Goal: Task Accomplishment & Management: Use online tool/utility

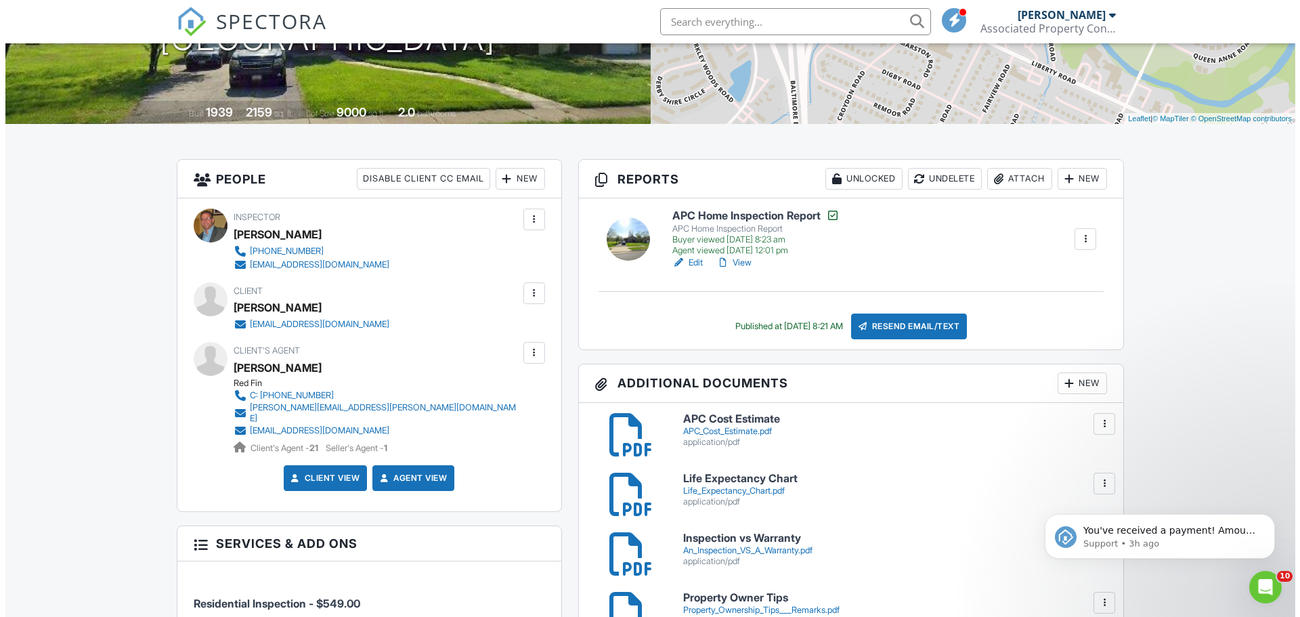
scroll to position [271, 0]
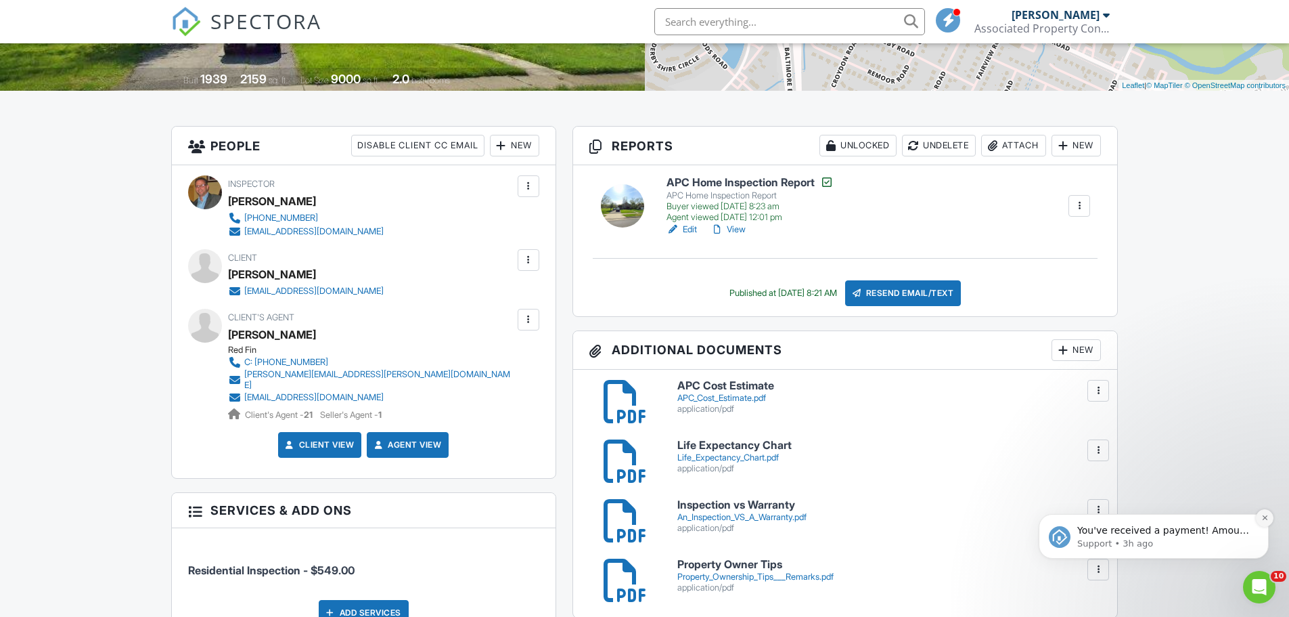
click at [1266, 514] on icon "Dismiss notification" at bounding box center [1265, 517] width 7 height 7
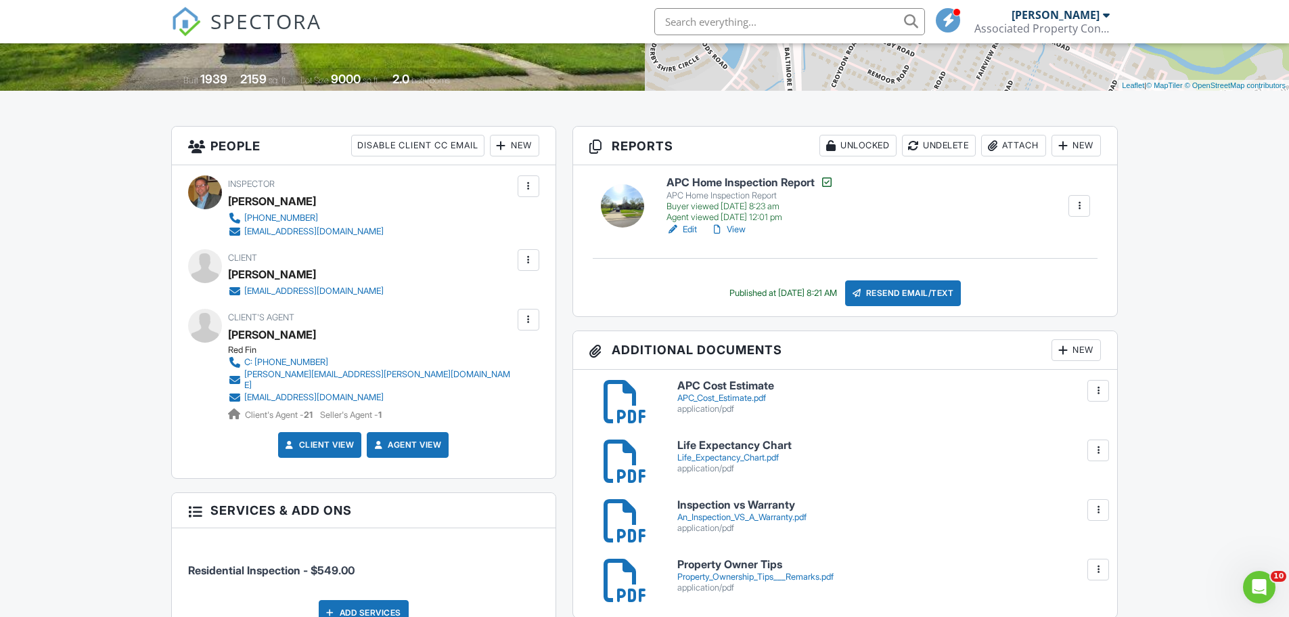
click at [405, 441] on link "Agent View" at bounding box center [407, 445] width 70 height 14
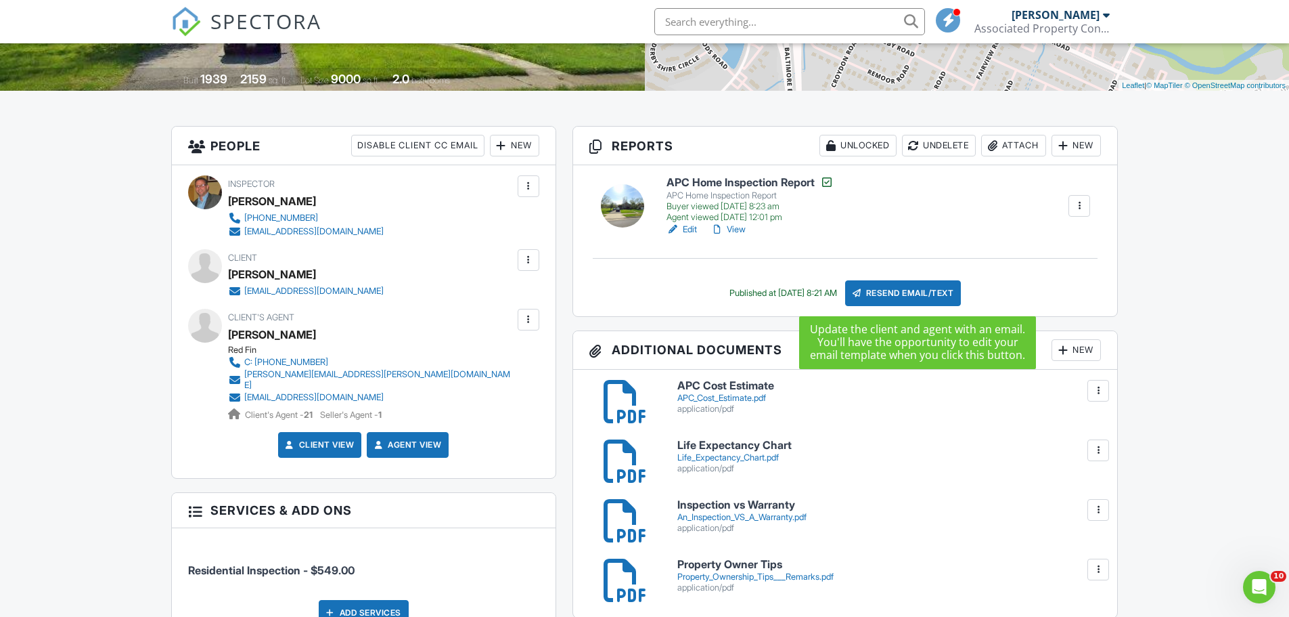
click at [904, 296] on div "Resend Email/Text" at bounding box center [903, 293] width 116 height 26
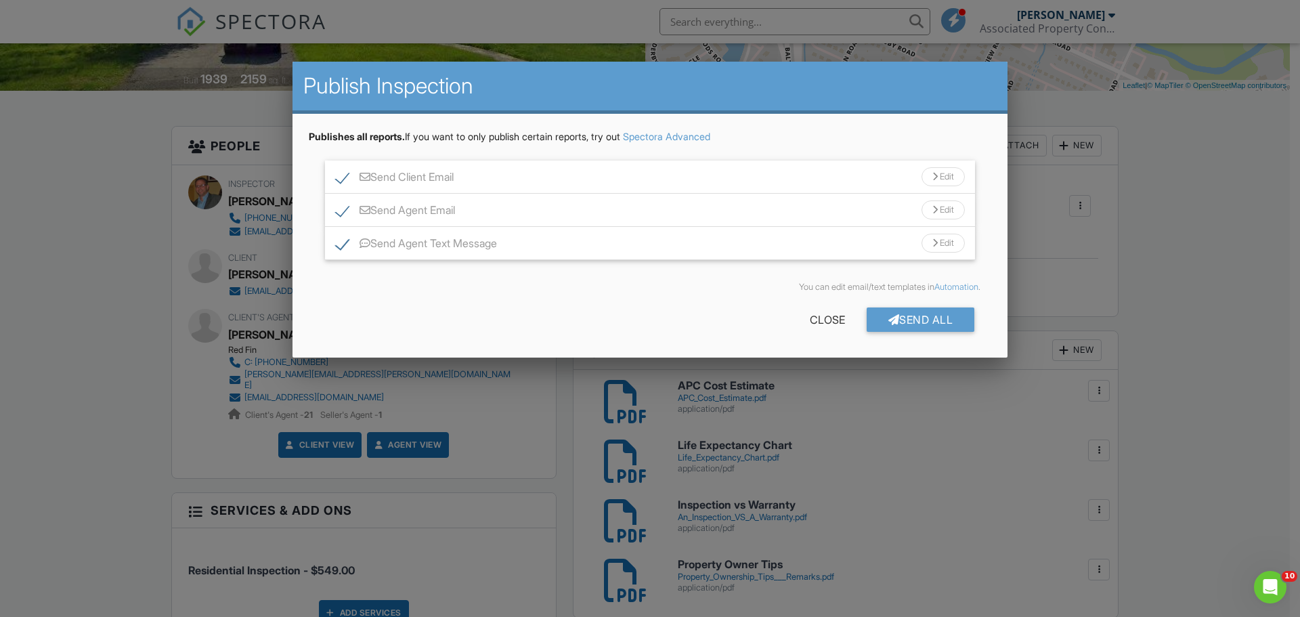
click at [340, 247] on label "Send Agent Text Message" at bounding box center [416, 245] width 161 height 17
checkbox input "false"
click at [341, 171] on label "Send Client Email" at bounding box center [395, 179] width 118 height 17
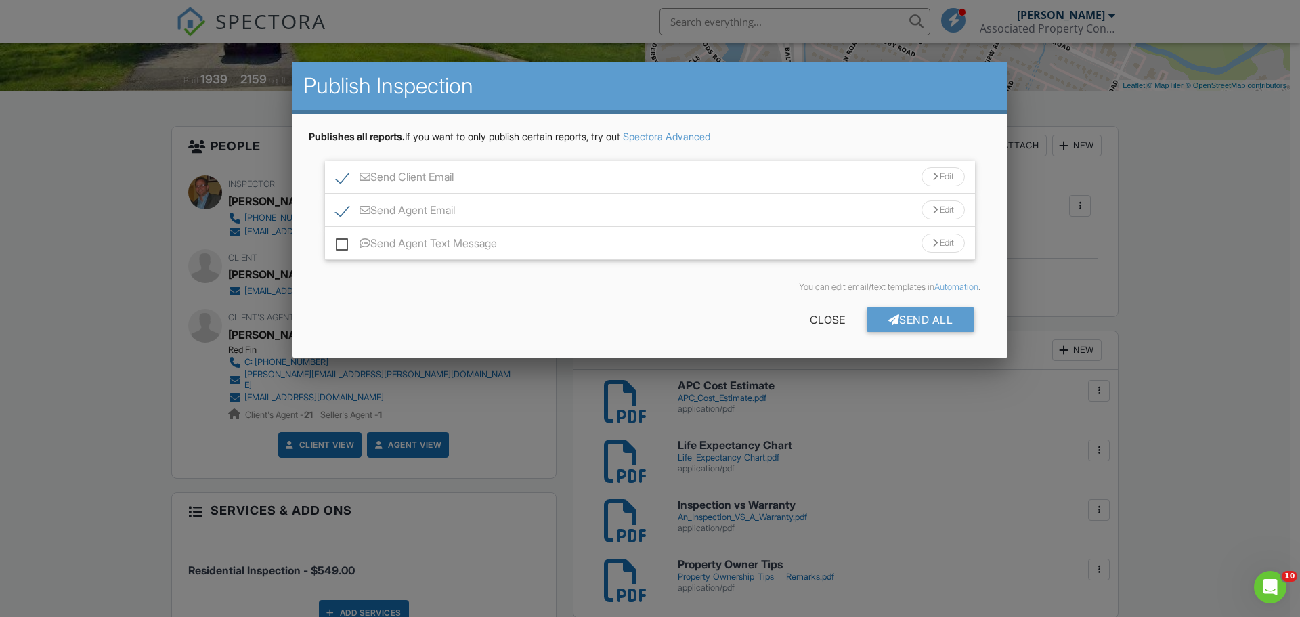
checkbox input "false"
click at [908, 322] on div "Send All" at bounding box center [920, 319] width 108 height 24
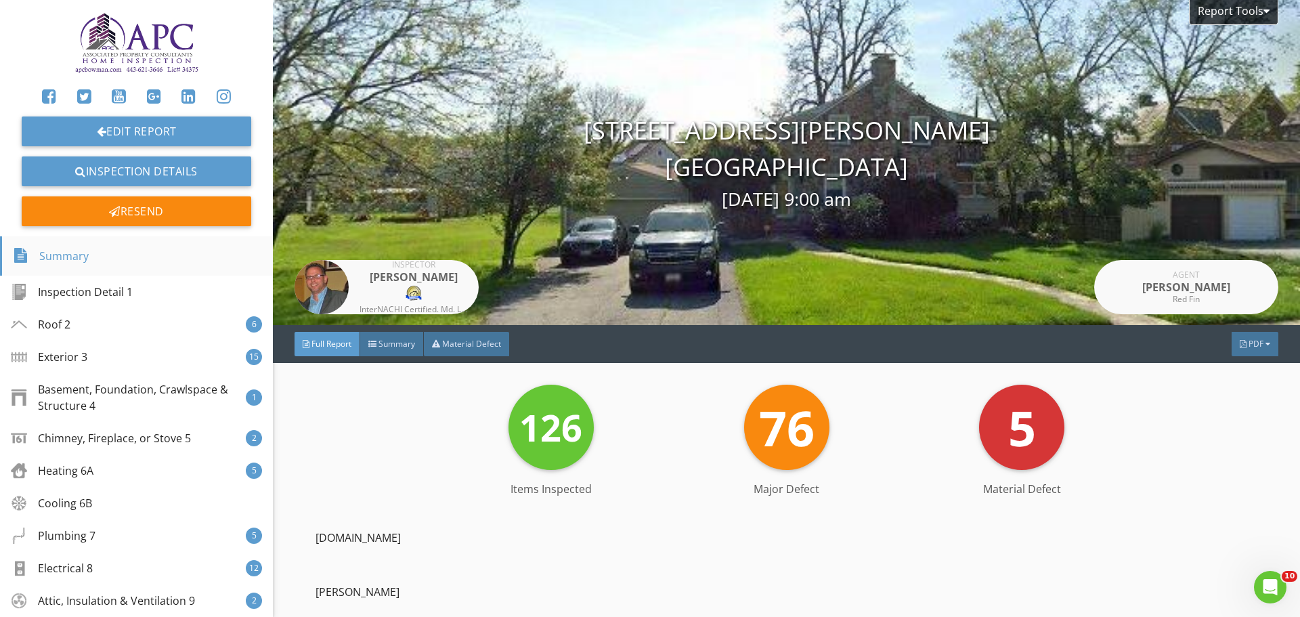
click at [62, 251] on div "Summary" at bounding box center [51, 255] width 76 height 23
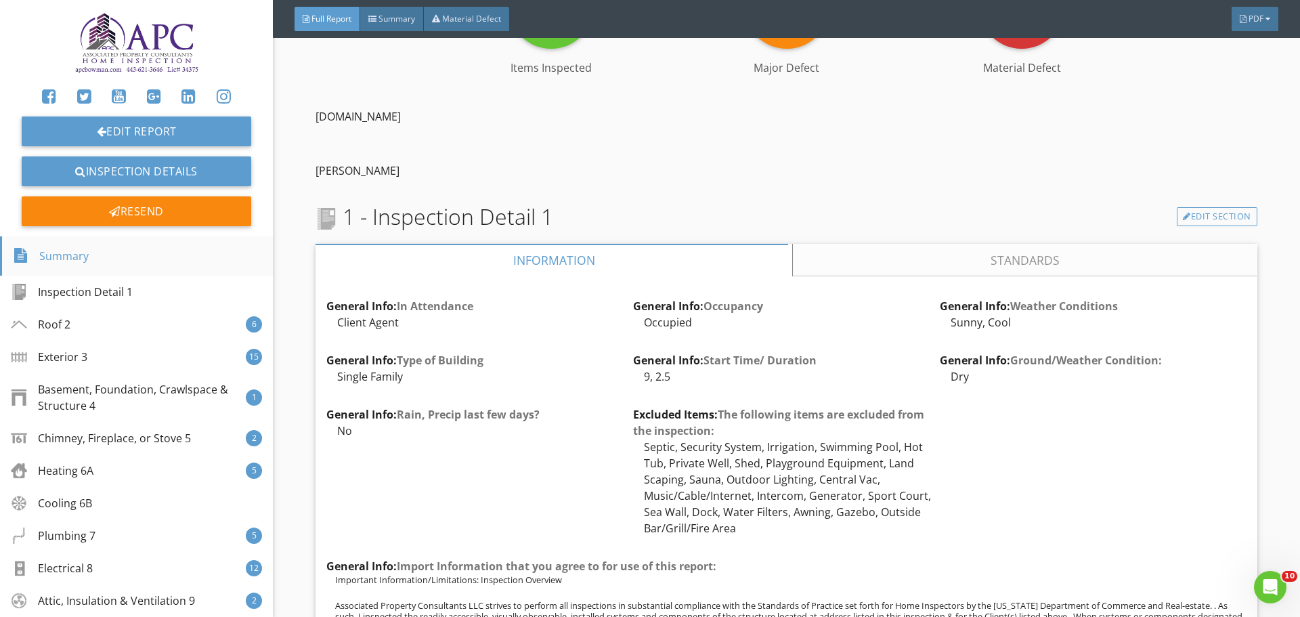
scroll to position [384, 0]
click at [62, 251] on div "Summary" at bounding box center [51, 255] width 76 height 23
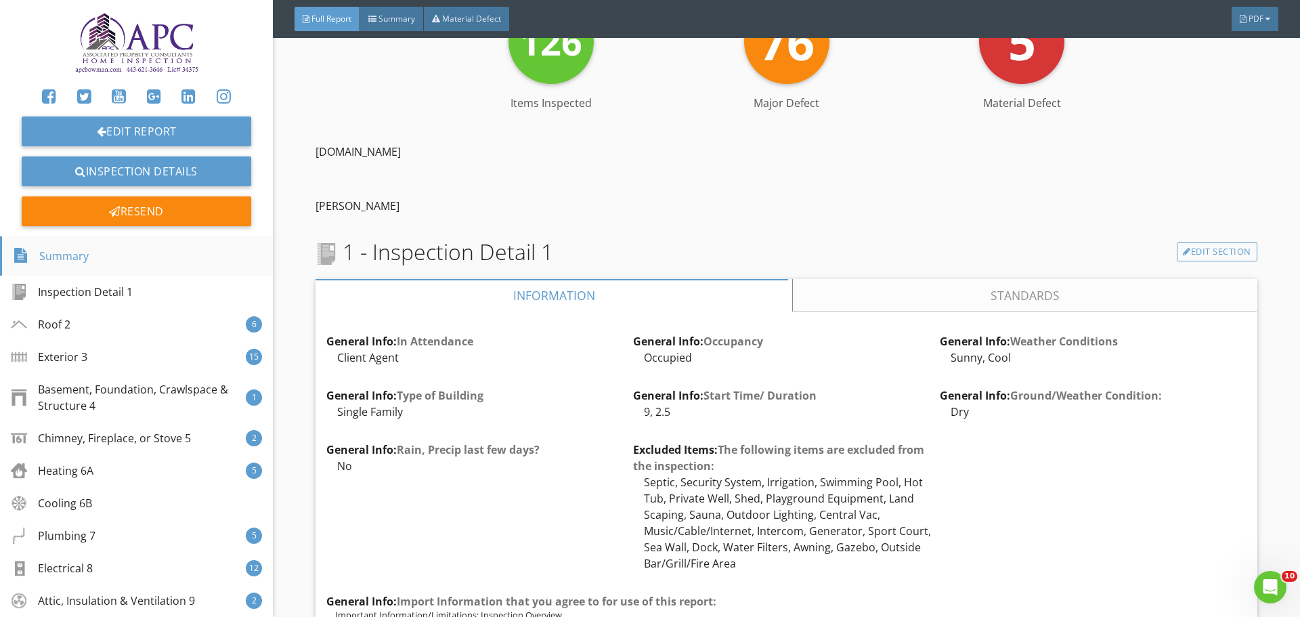
scroll to position [347, 0]
click at [401, 20] on span "Summary" at bounding box center [396, 19] width 37 height 12
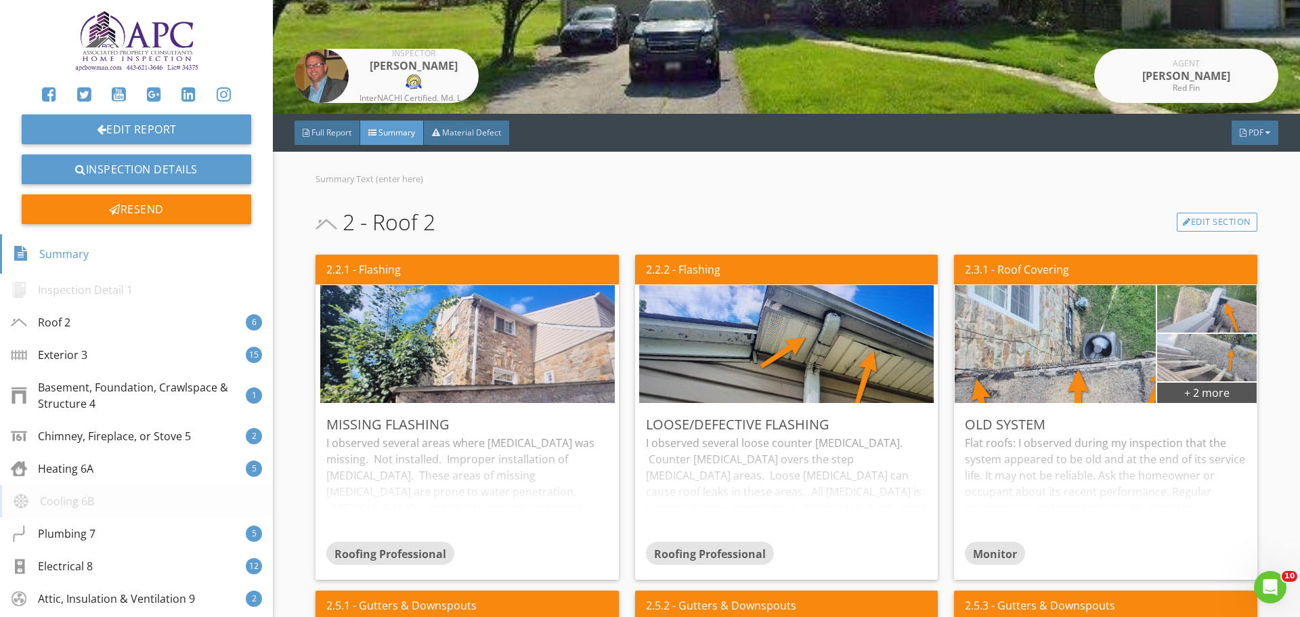
scroll to position [0, 0]
